Goal: Task Accomplishment & Management: Manage account settings

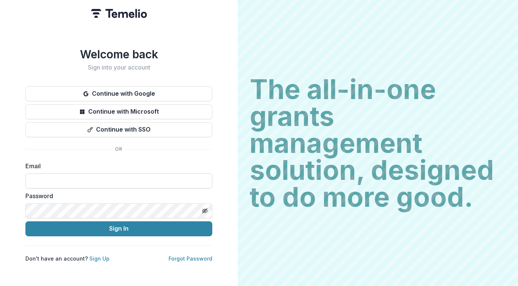
click at [88, 181] on input at bounding box center [118, 180] width 187 height 15
type input "**********"
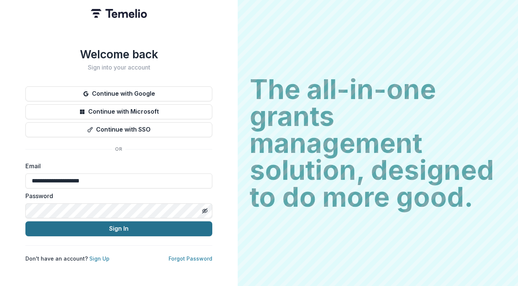
click at [96, 227] on button "Sign In" at bounding box center [118, 228] width 187 height 15
